Goal: Task Accomplishment & Management: Manage account settings

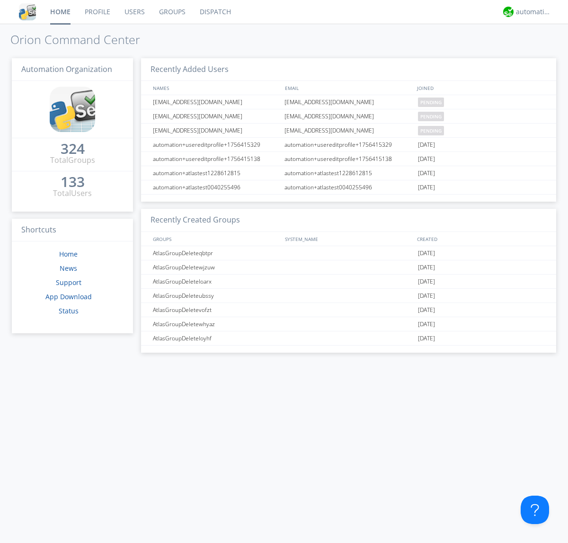
click at [134, 12] on link "Users" at bounding box center [134, 12] width 35 height 24
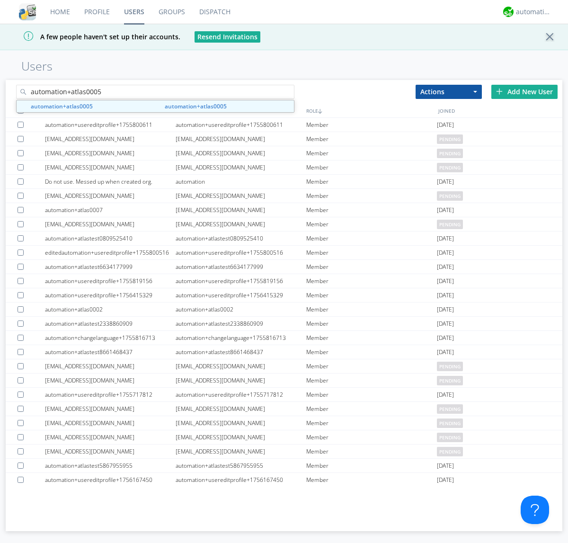
type input "automation+atlas0005"
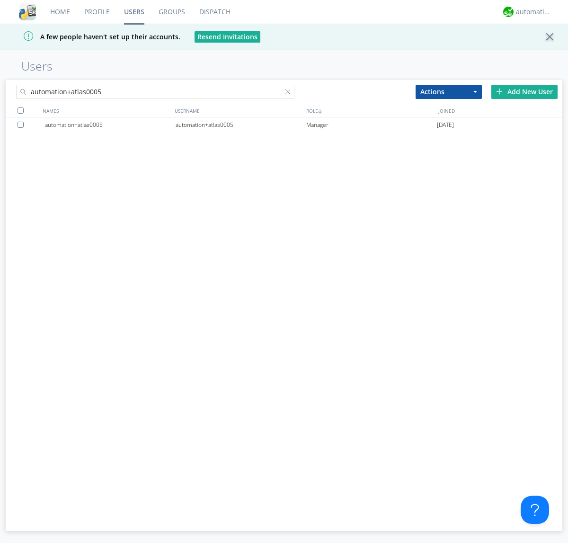
click at [240, 124] on div "automation+atlas0005" at bounding box center [241, 125] width 131 height 14
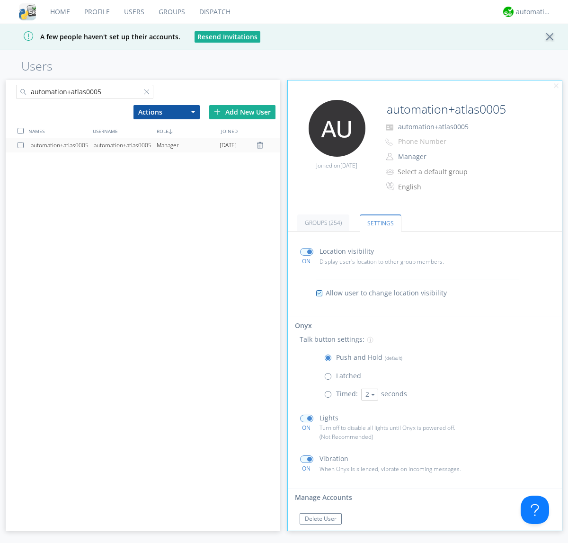
click at [330, 396] on span at bounding box center [330, 396] width 12 height 12
click at [0, 0] on input "radio" at bounding box center [0, 0] width 0 height 0
click at [368, 394] on button "2" at bounding box center [369, 394] width 17 height 12
click at [0, 0] on link "5" at bounding box center [0, 0] width 0 height 0
click at [368, 394] on button "5" at bounding box center [369, 394] width 17 height 12
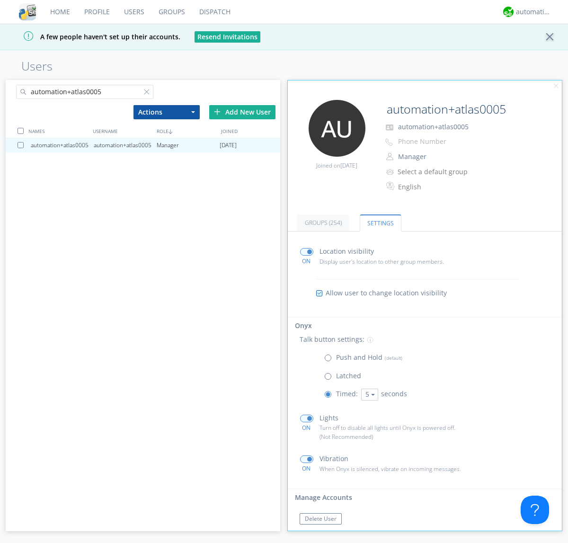
click at [0, 0] on link "3" at bounding box center [0, 0] width 0 height 0
click at [330, 360] on span at bounding box center [330, 360] width 12 height 12
click at [0, 0] on input "radio" at bounding box center [0, 0] width 0 height 0
